Goal: Check status: Check status

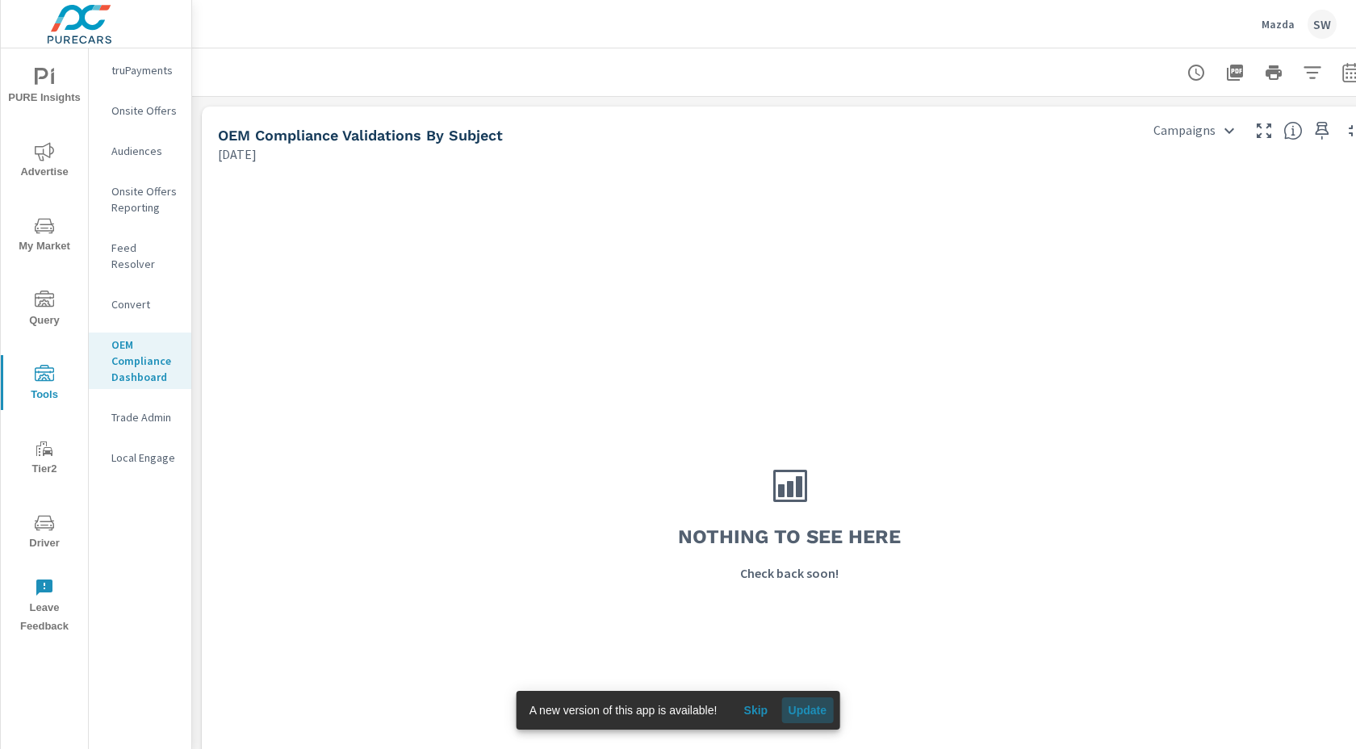
click at [809, 710] on span "Update" at bounding box center [807, 710] width 39 height 15
